Goal: Find specific page/section: Find specific page/section

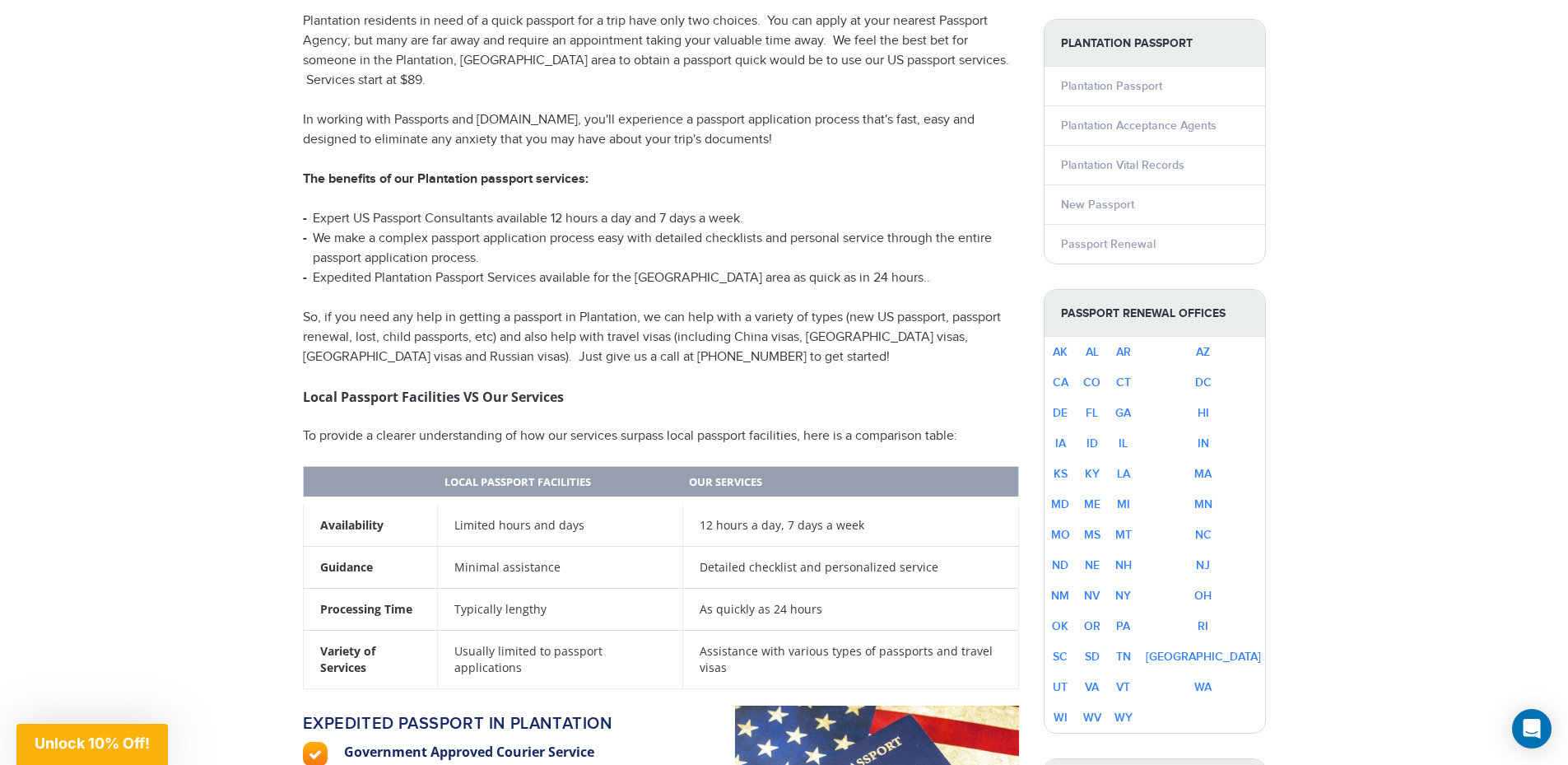
scroll to position [741, 0]
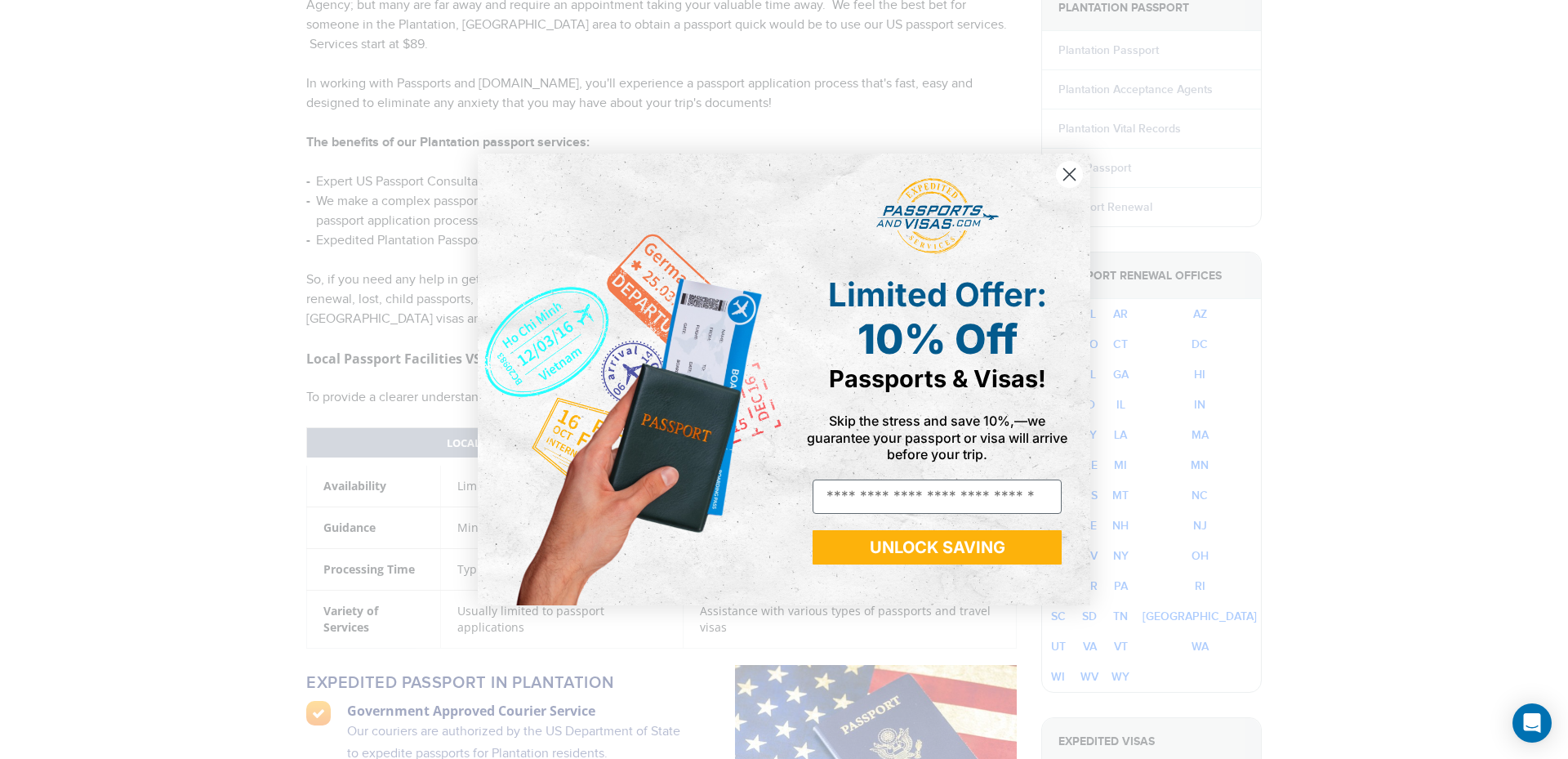
click at [1066, 173] on circle "Close dialog" at bounding box center [1070, 174] width 27 height 27
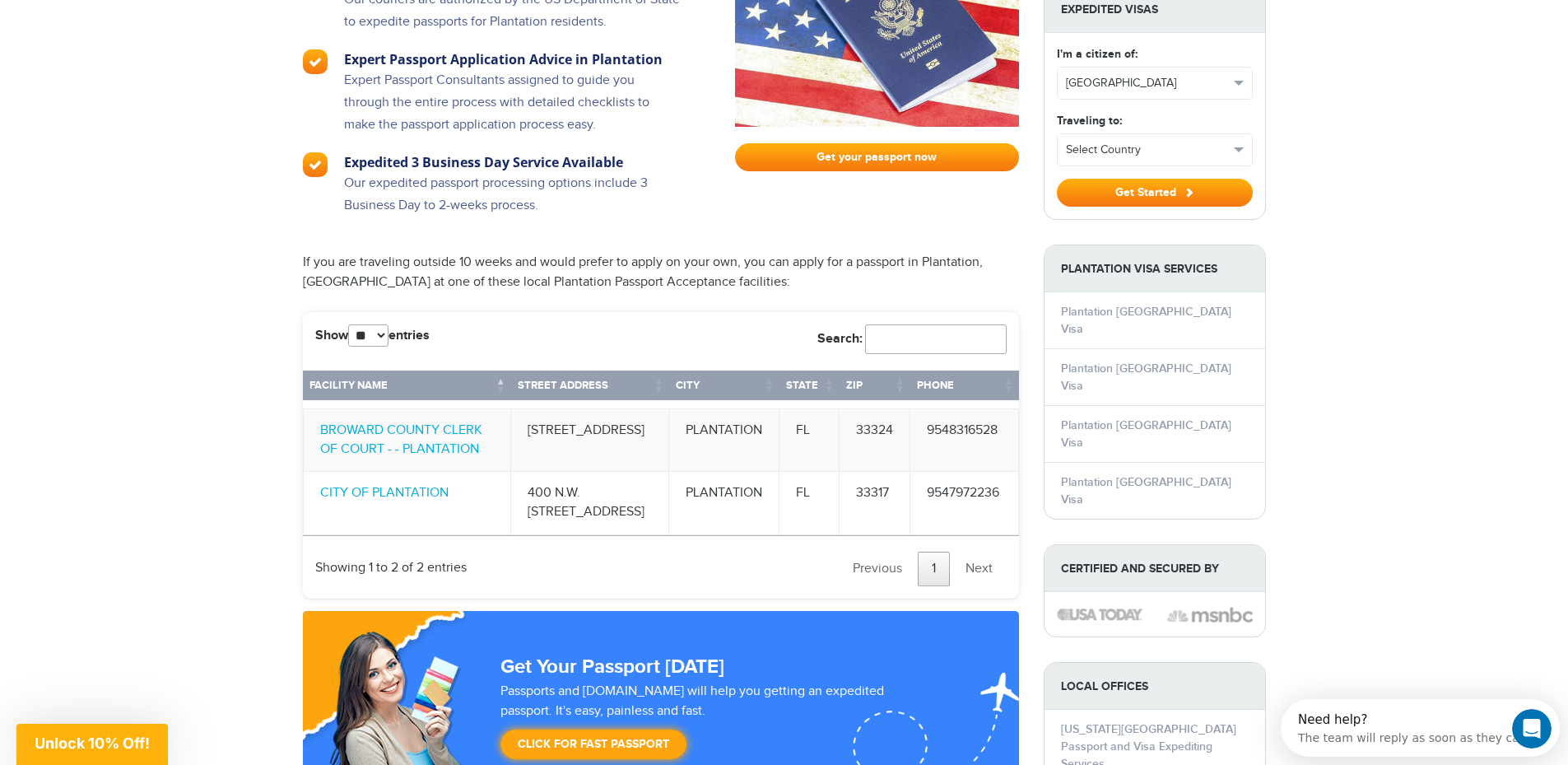
scroll to position [1482, 0]
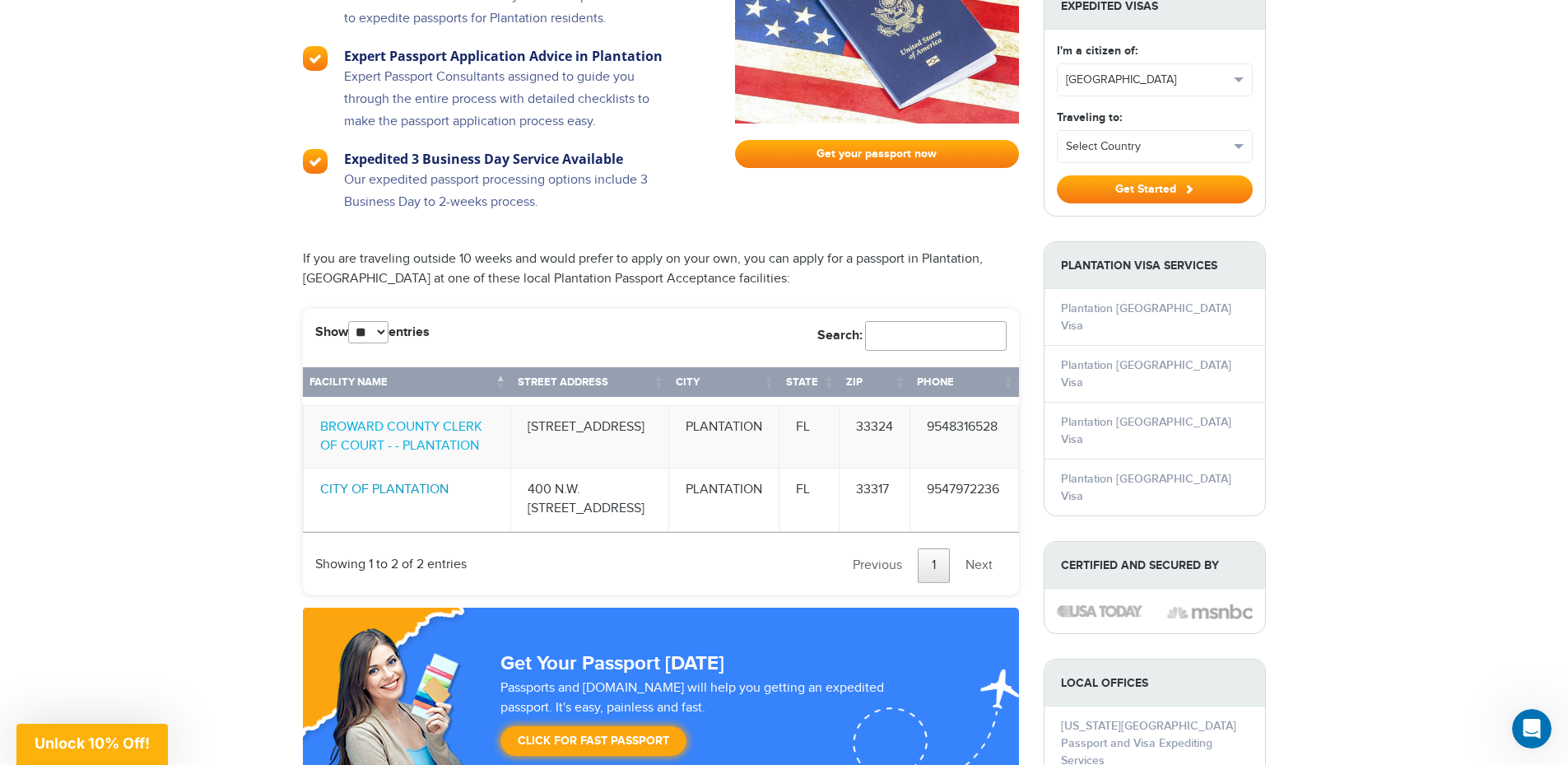
click at [412, 482] on link "CITY OF PLANTATION" at bounding box center [384, 489] width 129 height 16
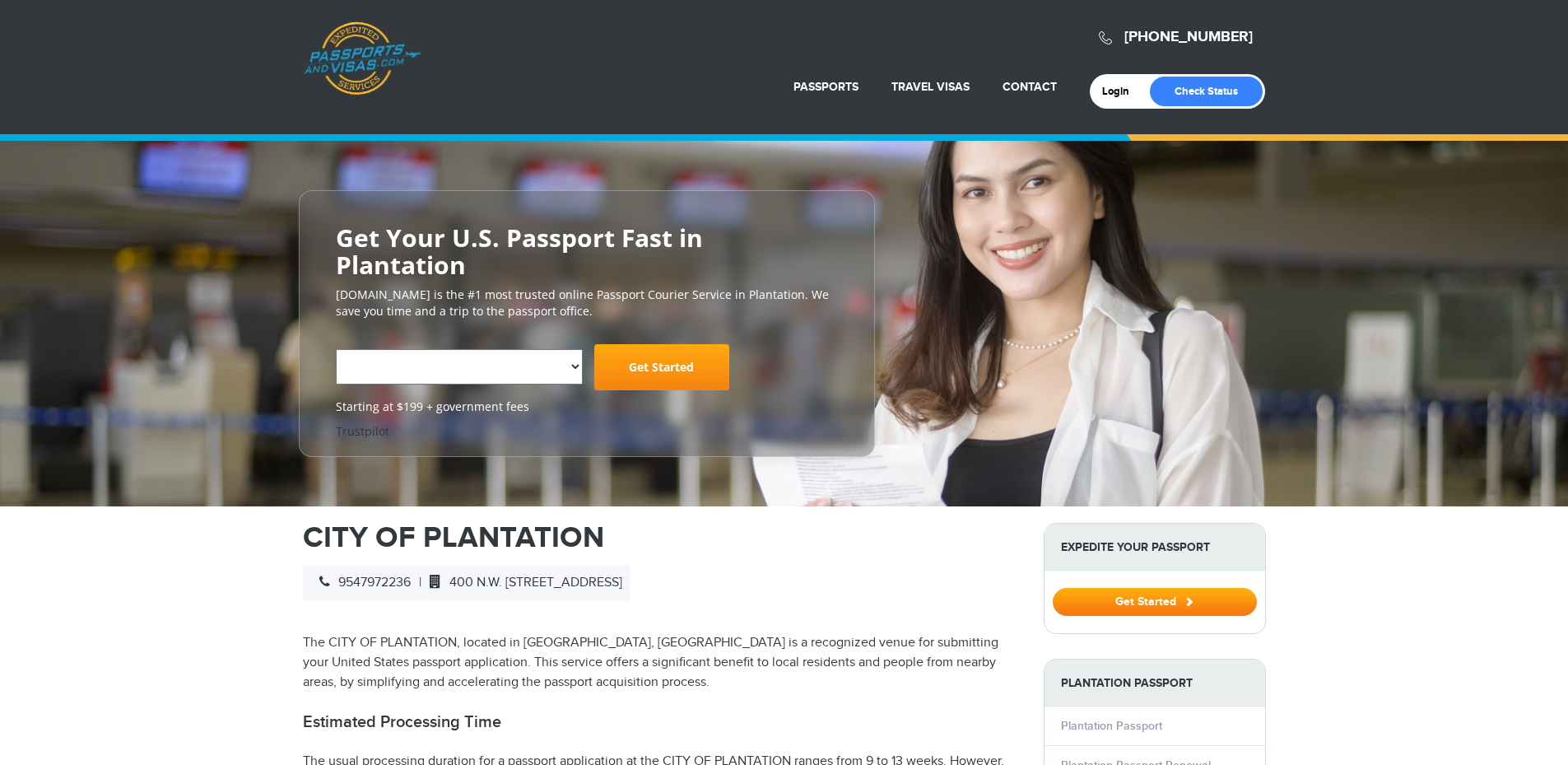
select select "**********"
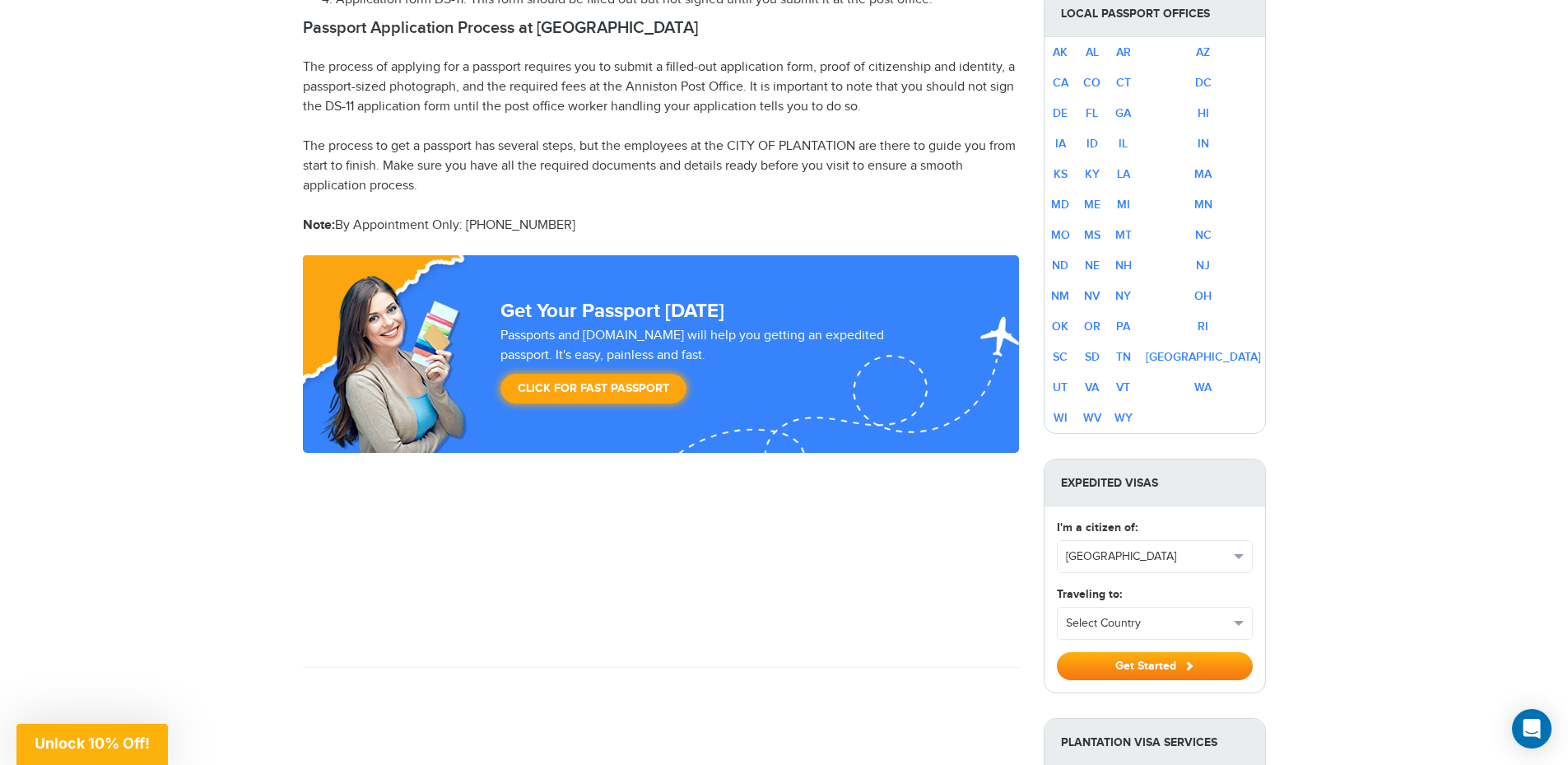
scroll to position [823, 0]
